Goal: Download file/media: Download file/media

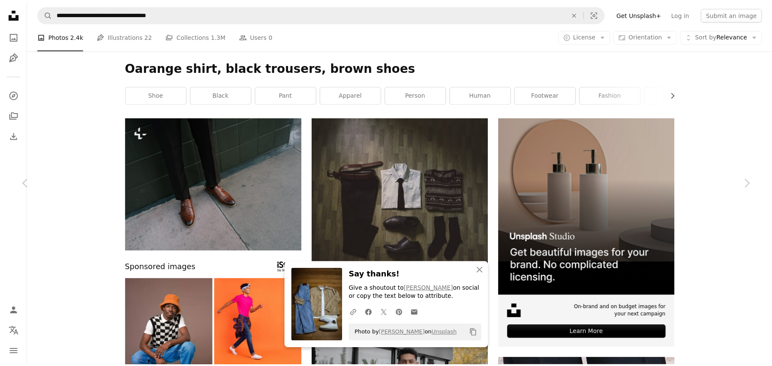
scroll to position [6561, 0]
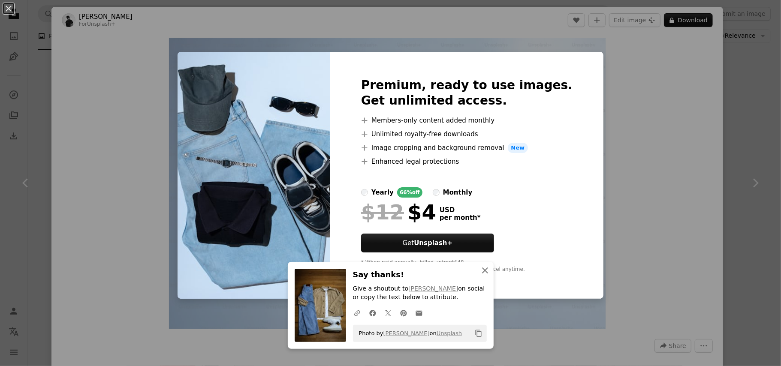
click at [483, 270] on icon "An X shape" at bounding box center [485, 270] width 10 height 10
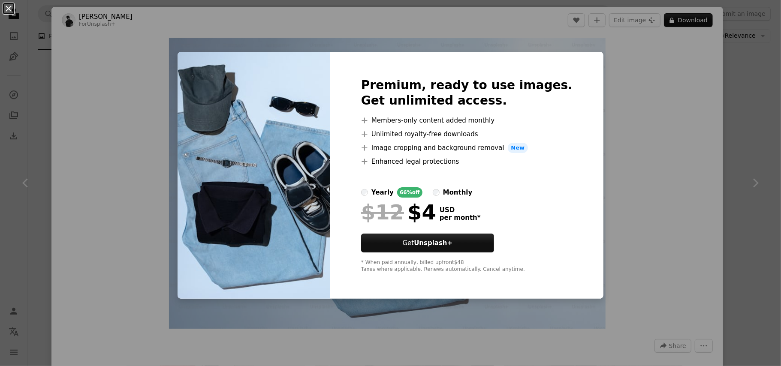
click at [7, 7] on button "An X shape" at bounding box center [8, 8] width 10 height 10
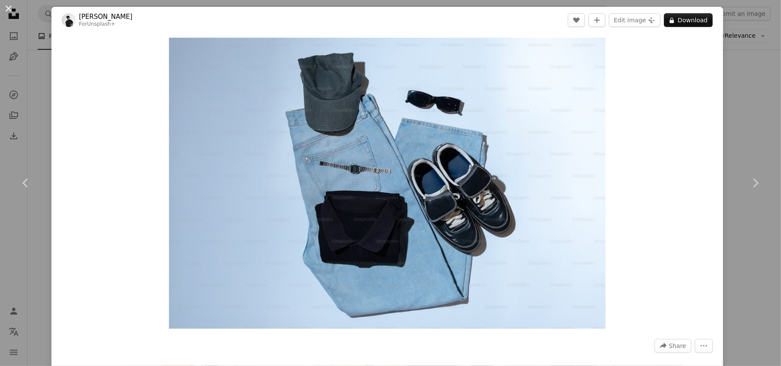
click at [9, 9] on button "An X shape" at bounding box center [8, 8] width 10 height 10
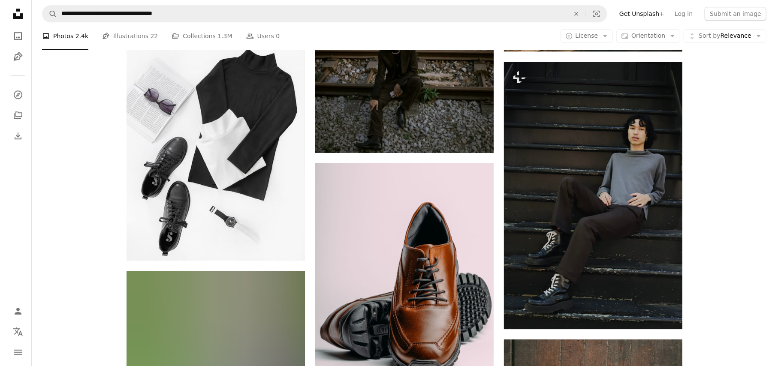
scroll to position [15613, 0]
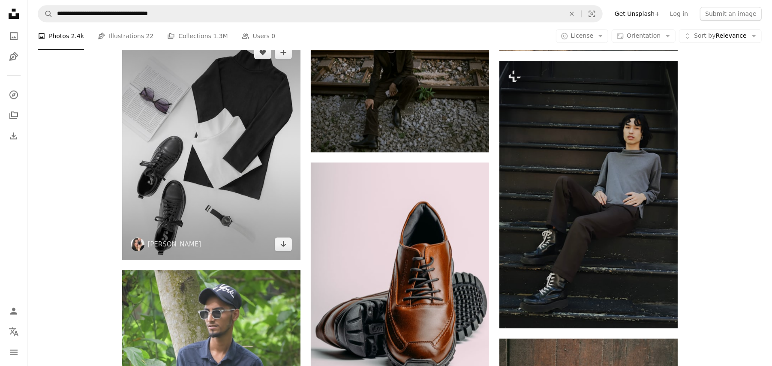
click at [192, 148] on img at bounding box center [211, 148] width 178 height 223
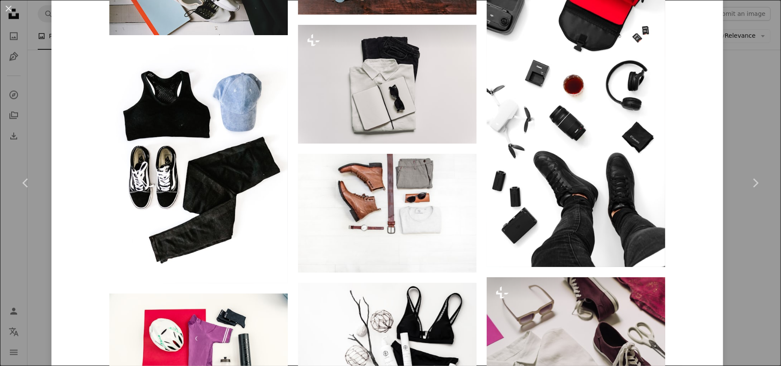
scroll to position [1509, 0]
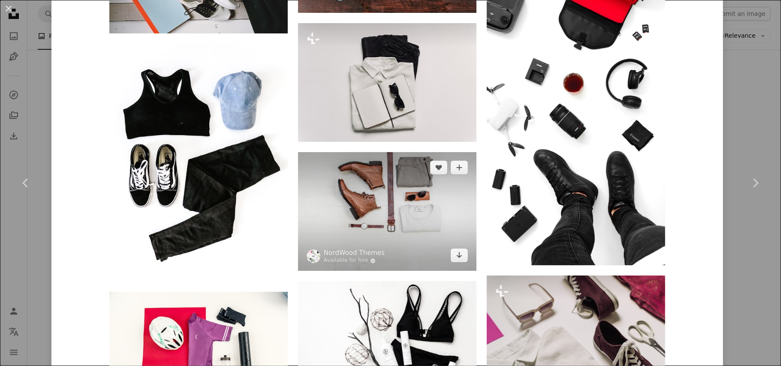
click at [388, 197] on img at bounding box center [387, 211] width 178 height 119
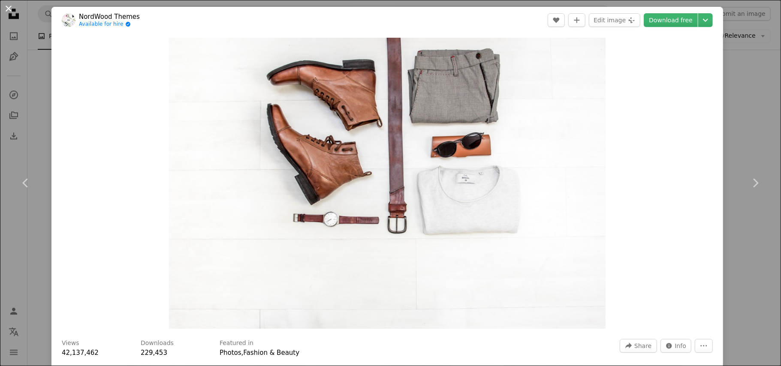
click at [7, 9] on button "An X shape" at bounding box center [8, 8] width 10 height 10
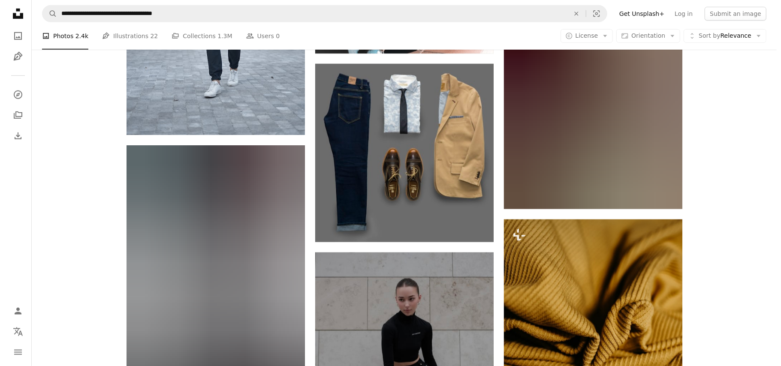
scroll to position [25946, 0]
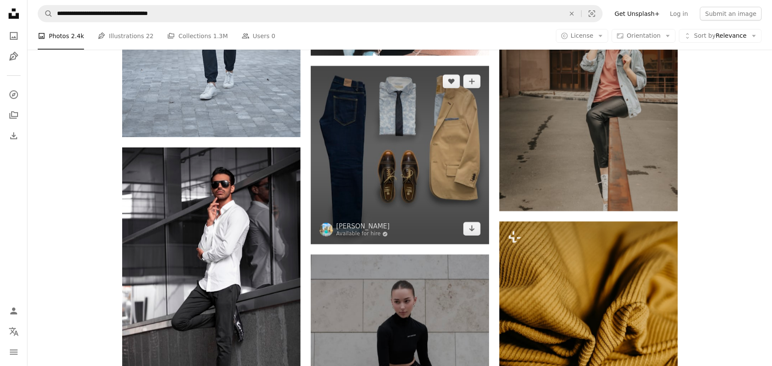
click at [361, 127] on img at bounding box center [400, 155] width 178 height 178
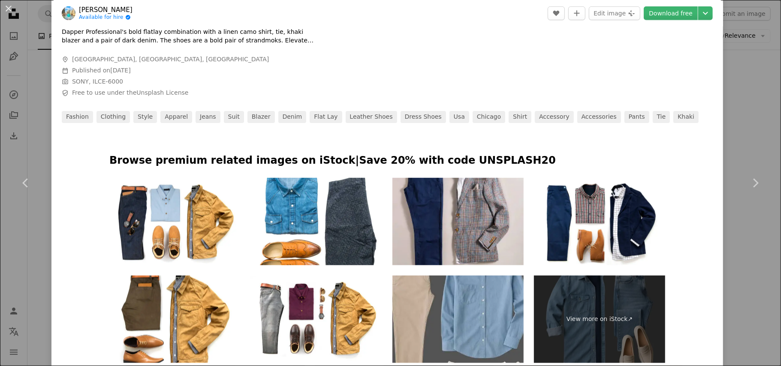
scroll to position [411, 0]
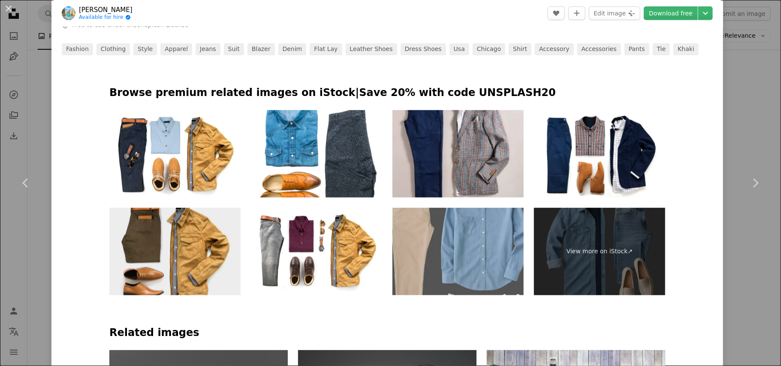
click at [166, 243] on img at bounding box center [174, 251] width 131 height 87
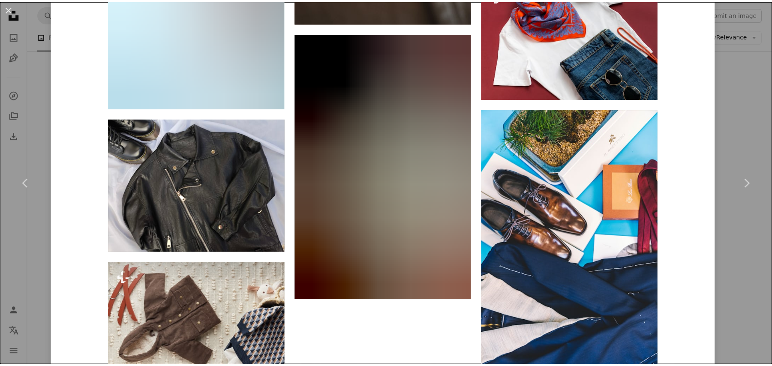
scroll to position [10137, 0]
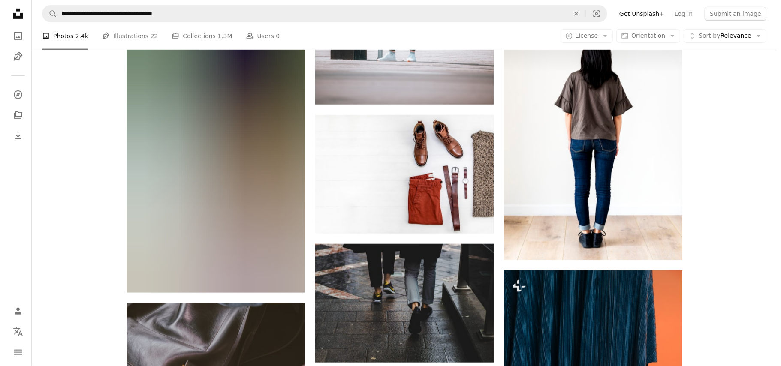
scroll to position [37399, 0]
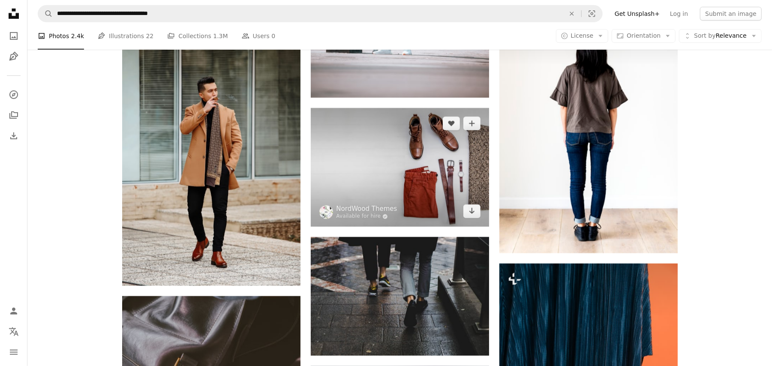
click at [390, 176] on img at bounding box center [400, 167] width 178 height 119
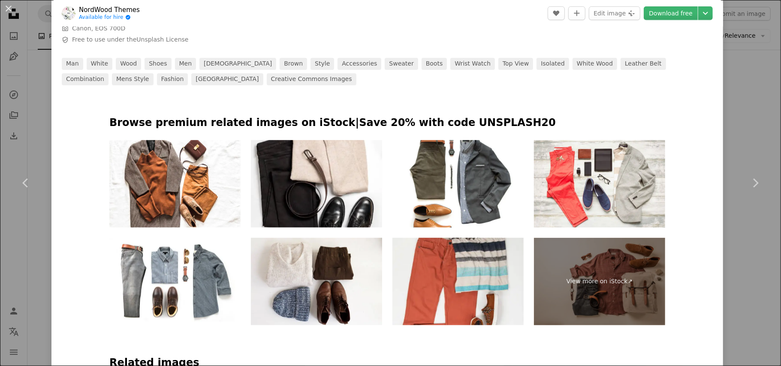
scroll to position [411, 0]
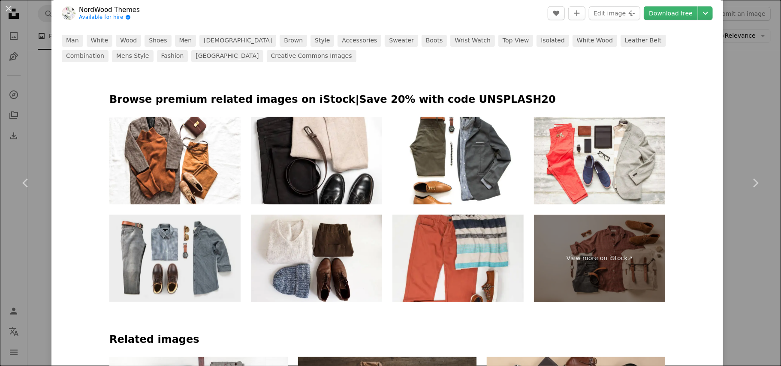
click at [159, 261] on img at bounding box center [174, 258] width 131 height 87
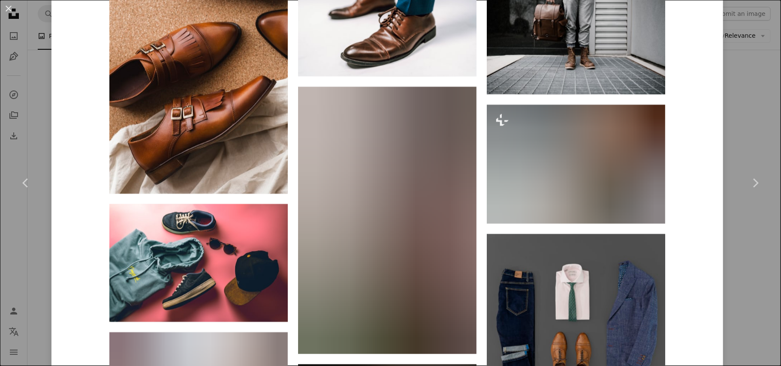
scroll to position [2354, 0]
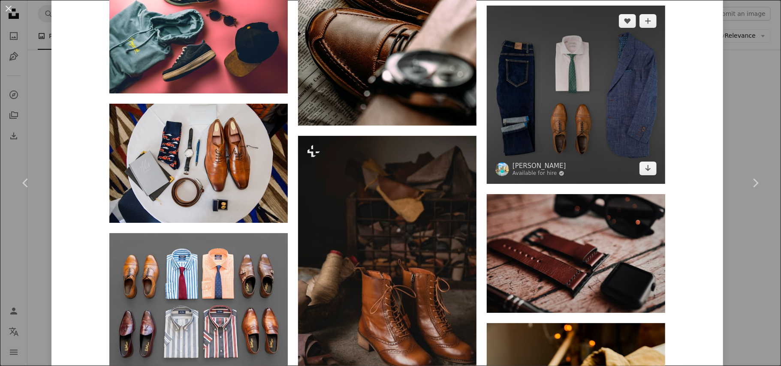
click at [558, 67] on img at bounding box center [575, 95] width 178 height 178
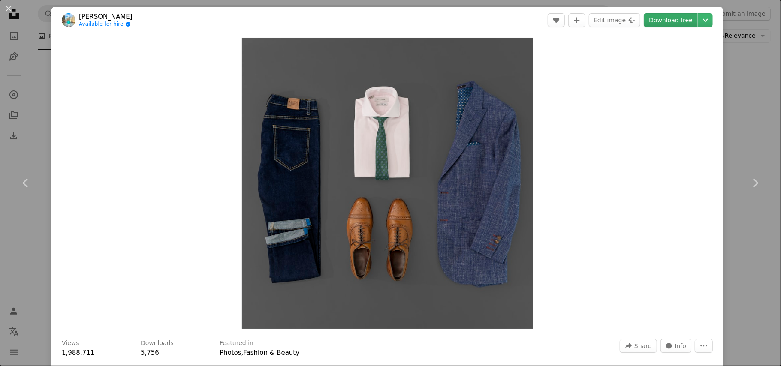
click at [663, 19] on link "Download free" at bounding box center [670, 20] width 54 height 14
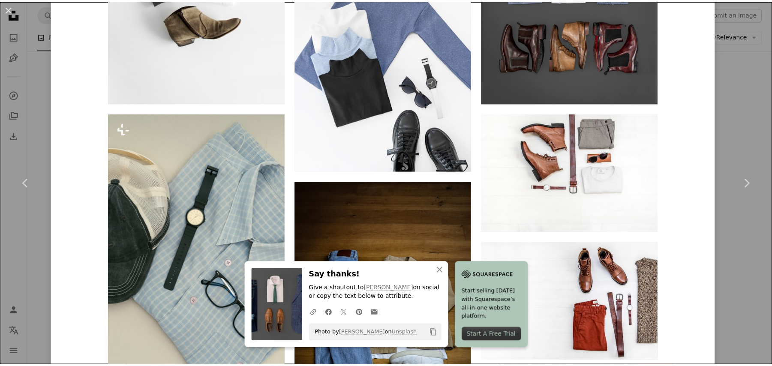
scroll to position [1623, 0]
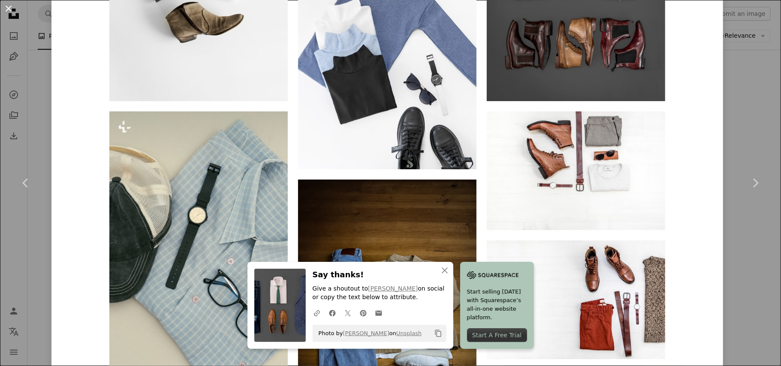
click at [7, 5] on button "An X shape" at bounding box center [8, 8] width 10 height 10
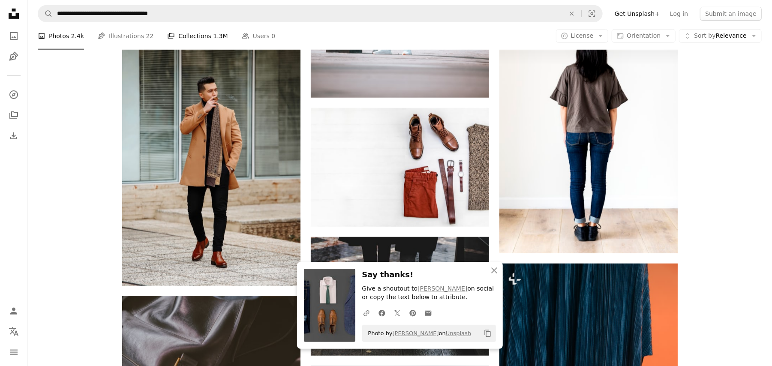
click at [192, 33] on link "A stack of folders Collections 1.3M" at bounding box center [197, 35] width 60 height 27
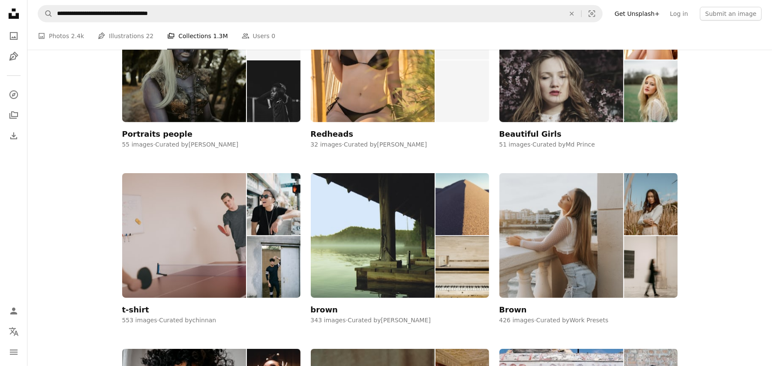
scroll to position [297, 0]
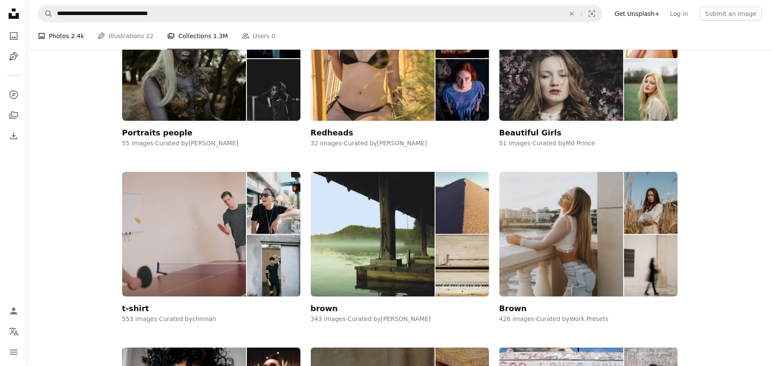
click at [54, 33] on link "A photo Photos 2.4k" at bounding box center [61, 35] width 46 height 27
click at [57, 36] on link "A photo Photos 2.4k" at bounding box center [61, 35] width 46 height 27
click at [108, 35] on link "Pen Tool Illustrations 22" at bounding box center [126, 35] width 56 height 27
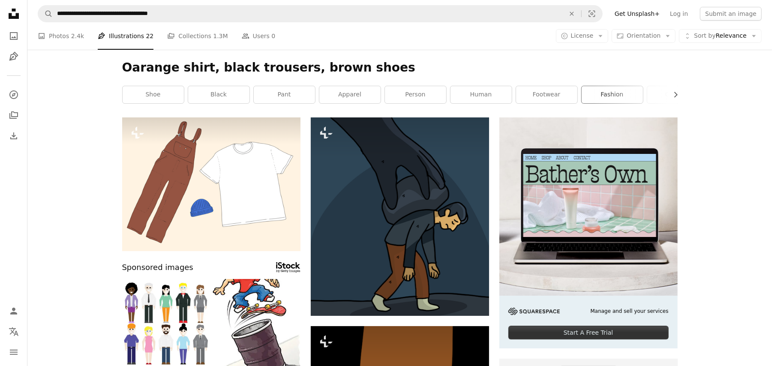
click at [610, 92] on link "fashion" at bounding box center [612, 94] width 61 height 17
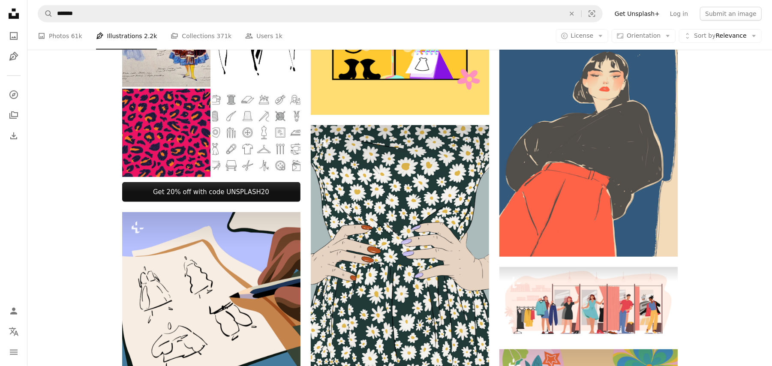
scroll to position [366, 0]
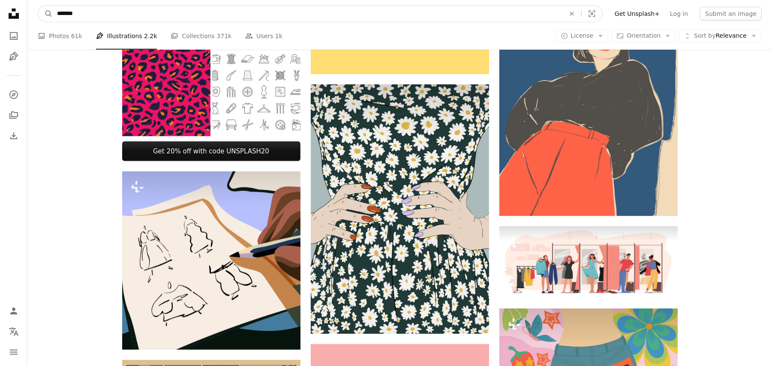
click at [80, 15] on input "*******" at bounding box center [308, 14] width 510 height 16
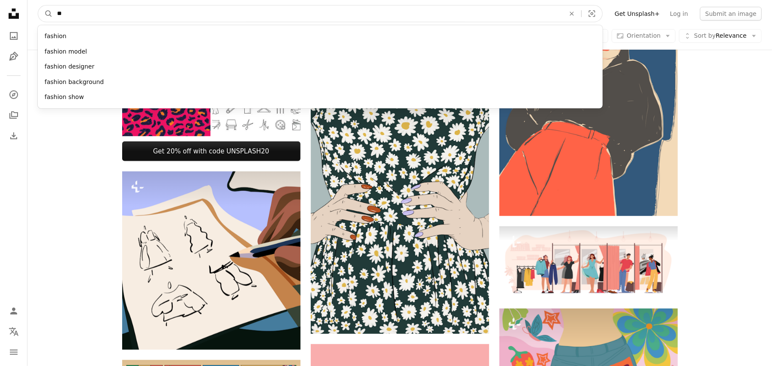
type input "*"
type input "********"
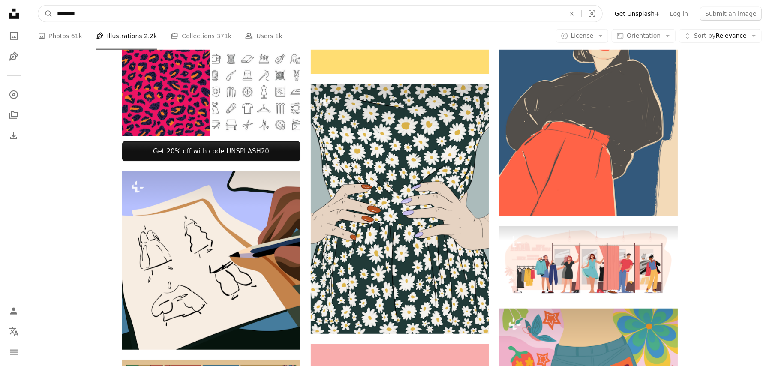
click button "A magnifying glass" at bounding box center [45, 14] width 15 height 16
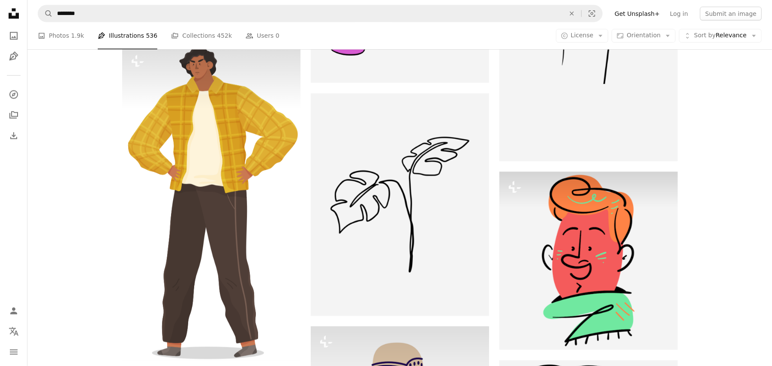
scroll to position [1234, 0]
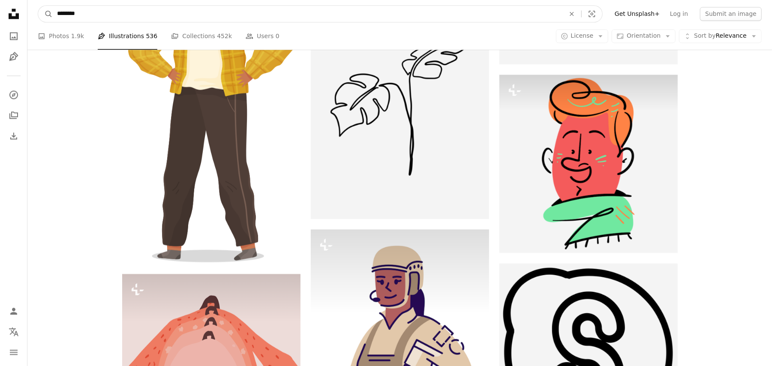
click at [83, 12] on input "********" at bounding box center [308, 14] width 510 height 16
type input "*"
type input "**********"
click button "A magnifying glass" at bounding box center [45, 14] width 15 height 16
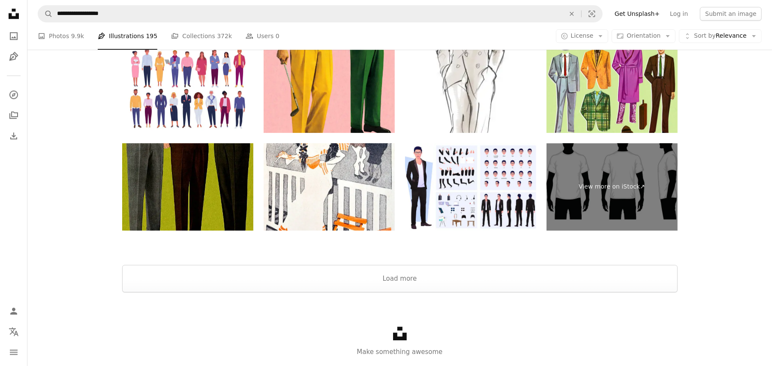
scroll to position [1705, 0]
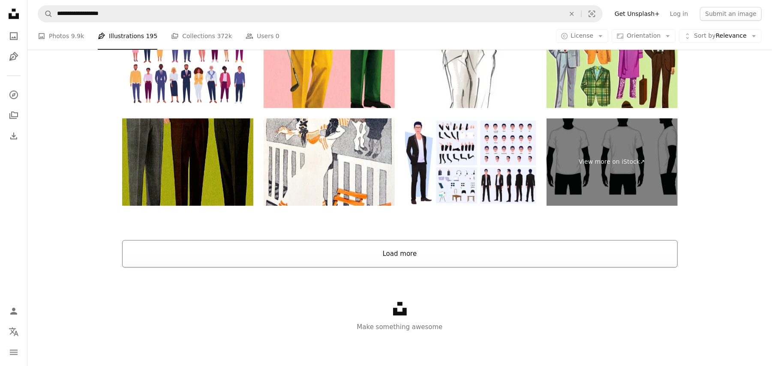
click at [409, 249] on button "Load more" at bounding box center [399, 253] width 555 height 27
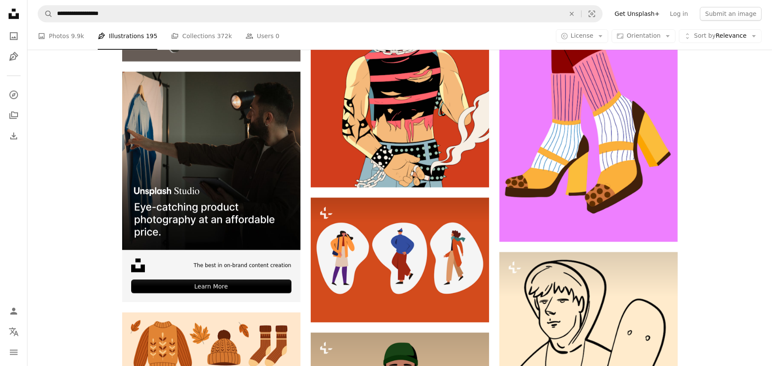
scroll to position [1758, 0]
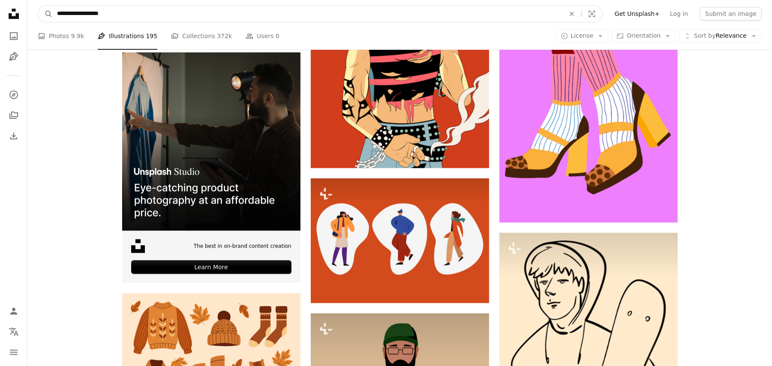
click at [110, 12] on input "**********" at bounding box center [308, 14] width 510 height 16
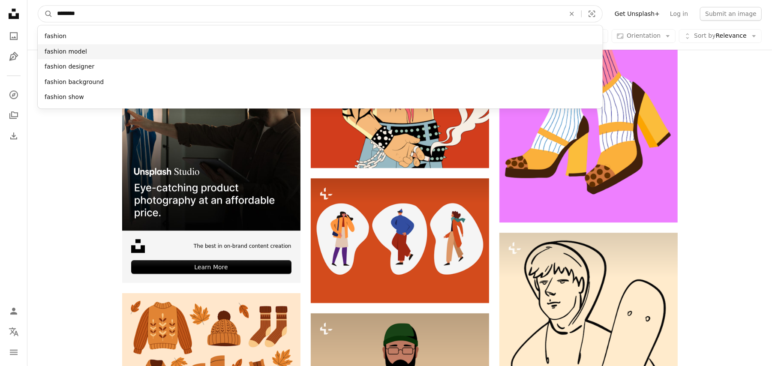
type input "*******"
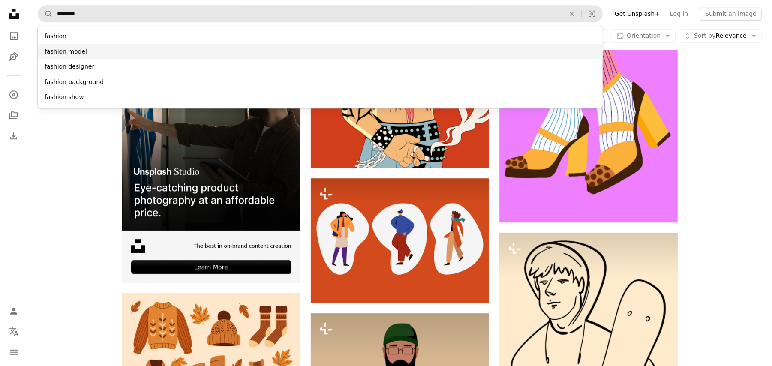
click at [71, 52] on div "fashion model" at bounding box center [320, 51] width 565 height 15
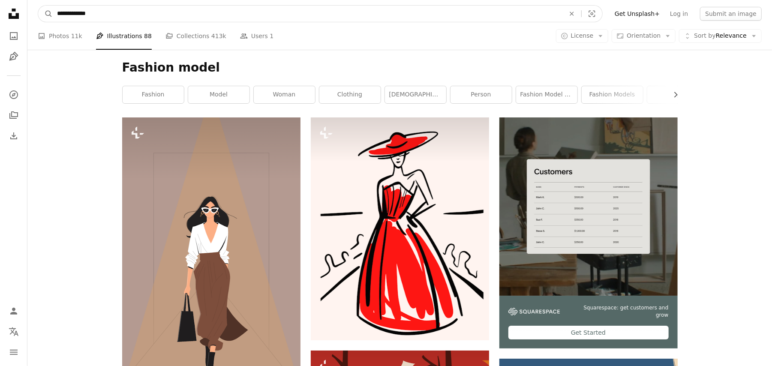
drag, startPoint x: 124, startPoint y: 23, endPoint x: 116, endPoint y: 24, distance: 8.2
click at [116, 24] on nav "**********" at bounding box center [399, 13] width 745 height 27
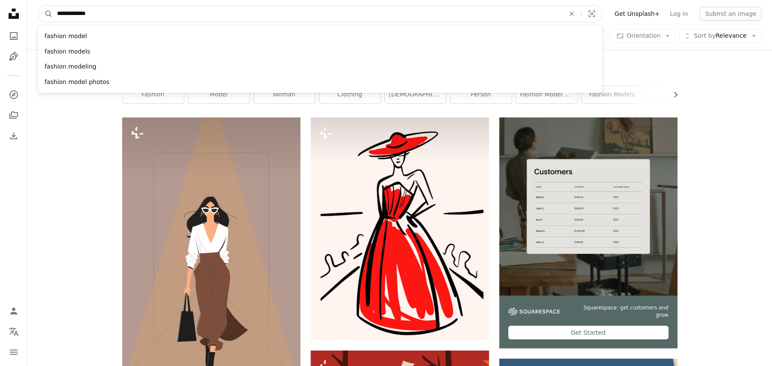
click at [102, 13] on input "**********" at bounding box center [308, 14] width 510 height 16
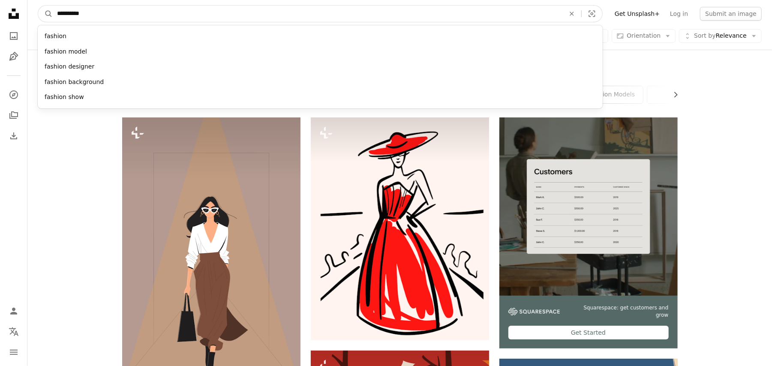
type input "**********"
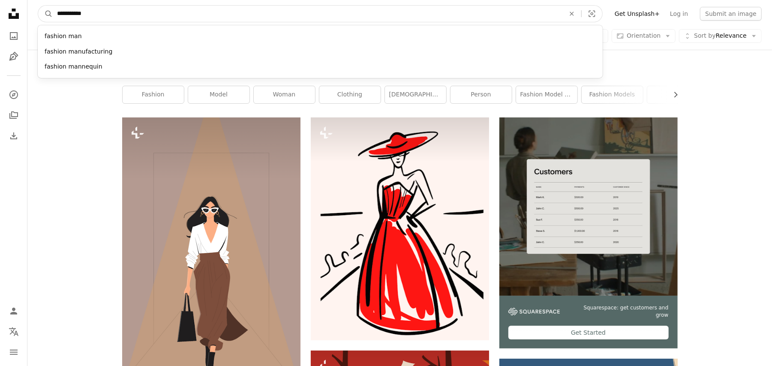
click button "A magnifying glass" at bounding box center [45, 14] width 15 height 16
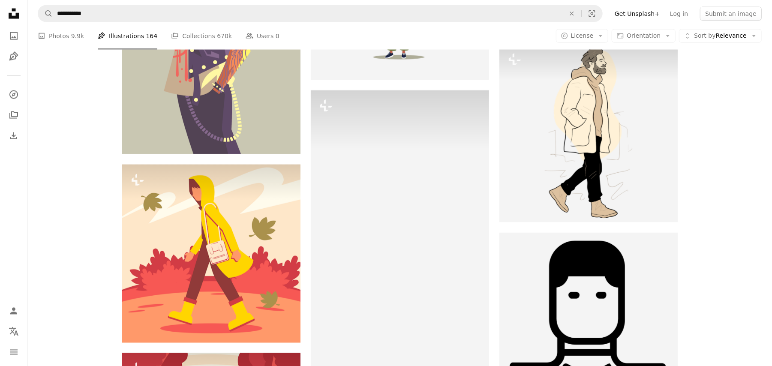
scroll to position [1029, 0]
